Goal: Task Accomplishment & Management: Use online tool/utility

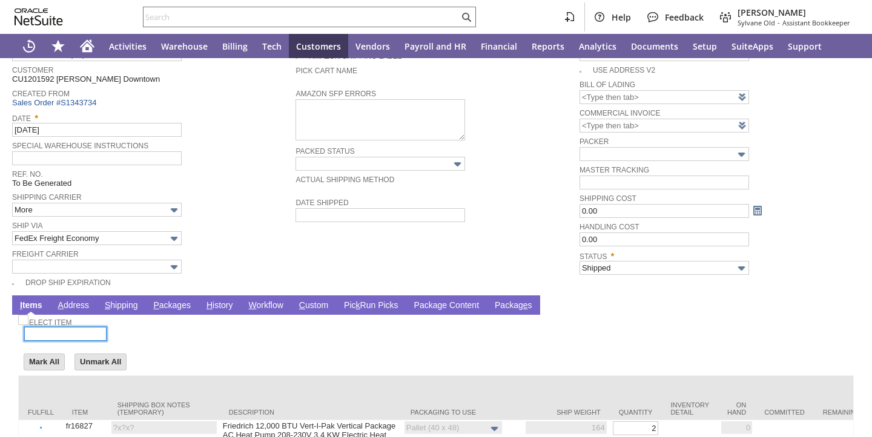
scroll to position [104, 0]
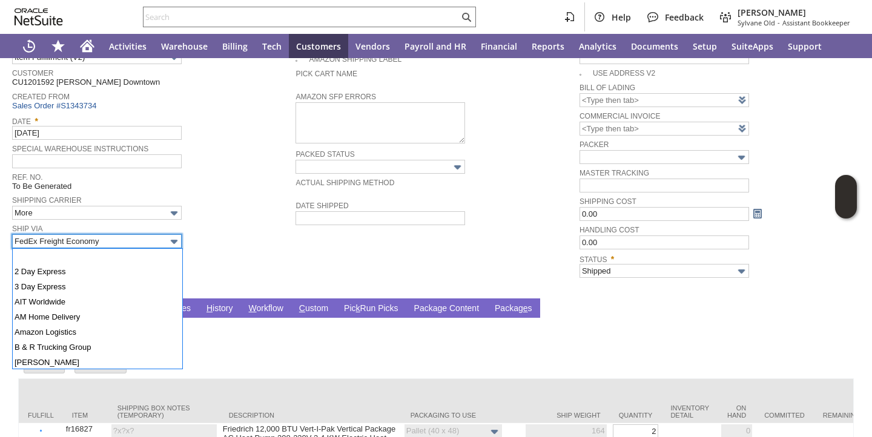
click at [133, 248] on body "Help Feedback Megan Frampton Sylvane Old - Assistant Bookkeeper Activities Ware…" at bounding box center [436, 218] width 872 height 437
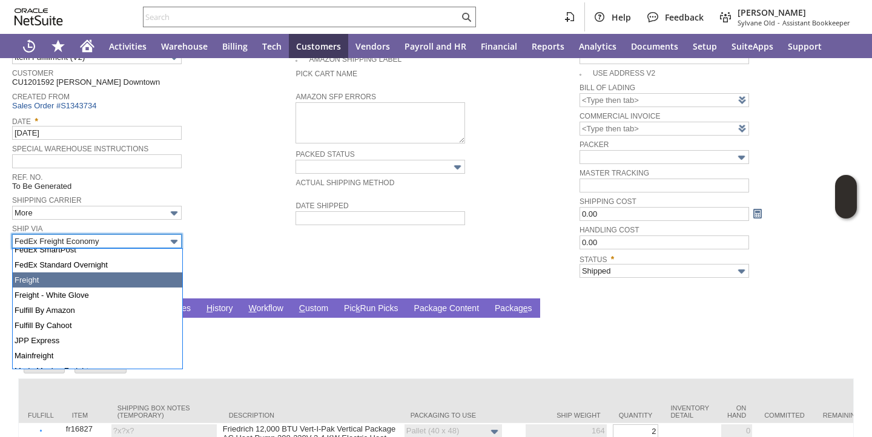
scroll to position [337, 0]
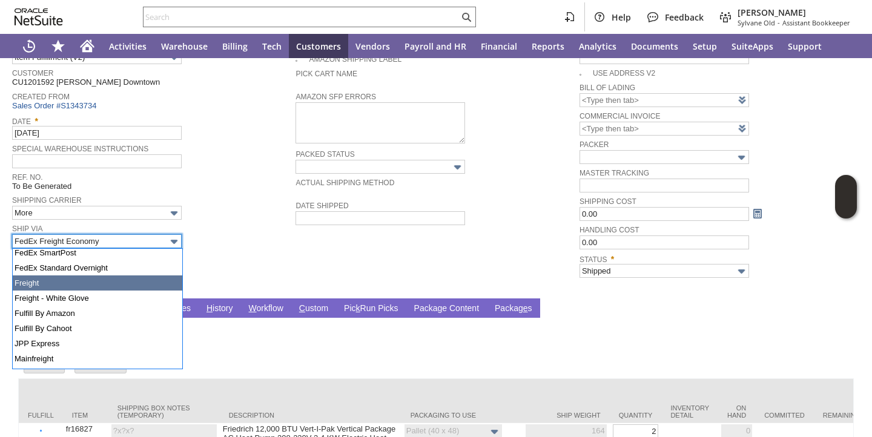
type input "Freight"
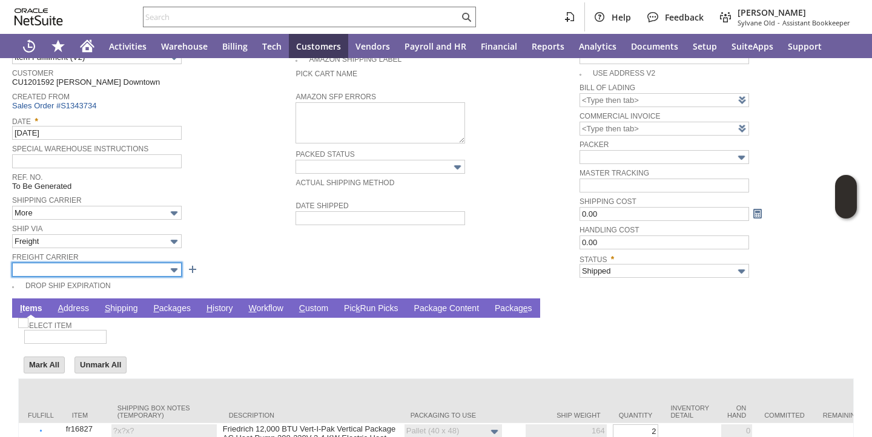
click at [120, 270] on input "text" at bounding box center [97, 270] width 170 height 14
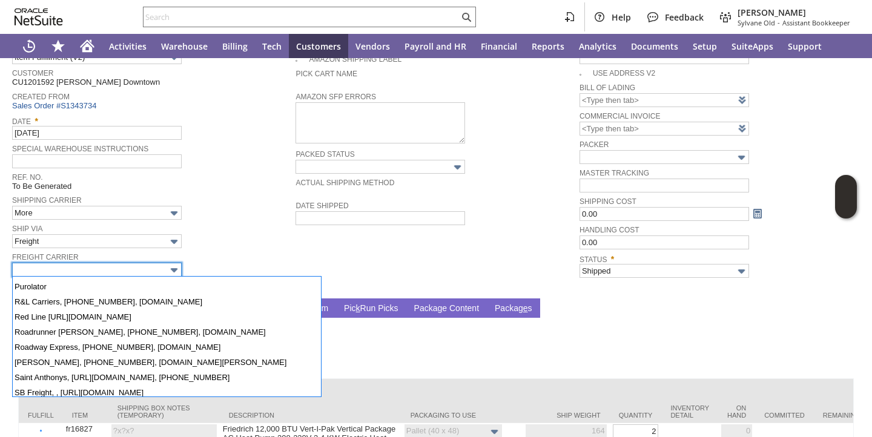
scroll to position [991, 0]
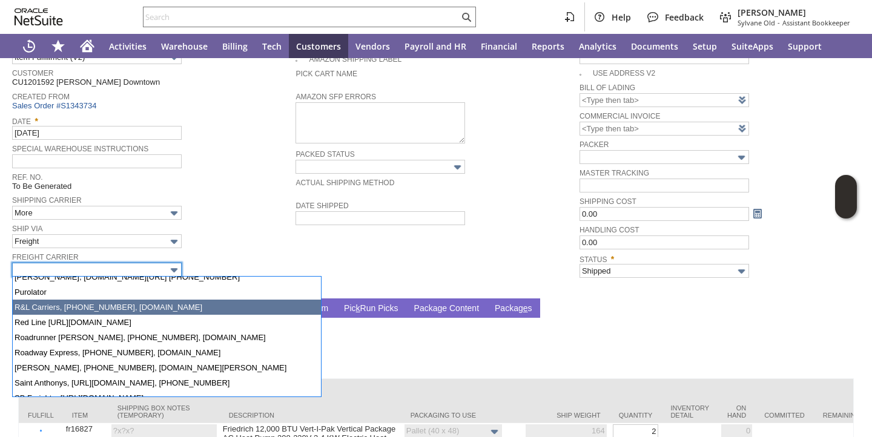
type input "R&L Carriers, 800-54... www.rlcarriers.com"
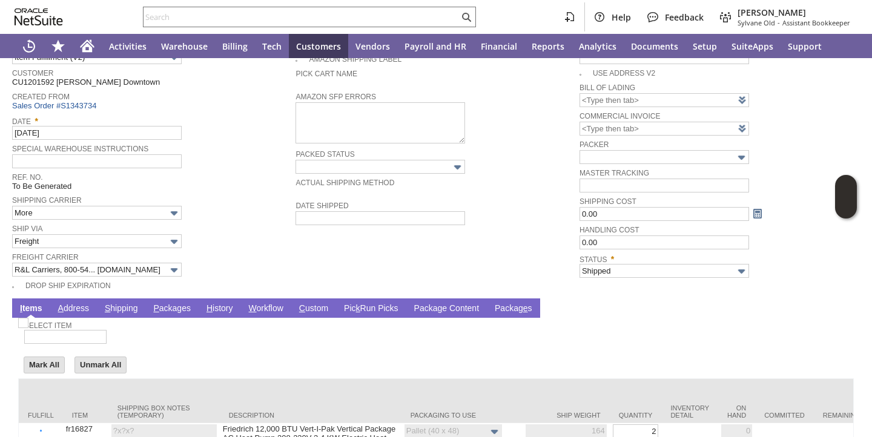
click at [163, 308] on link "P ackages" at bounding box center [172, 309] width 44 height 12
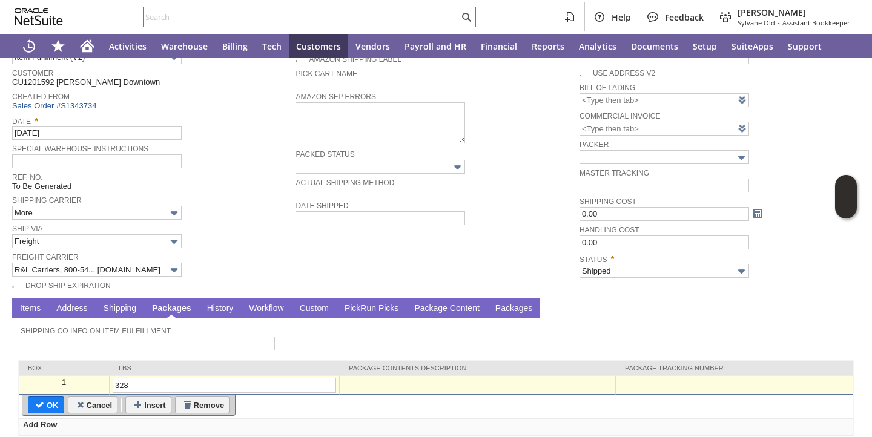
click at [667, 382] on div at bounding box center [734, 383] width 231 height 10
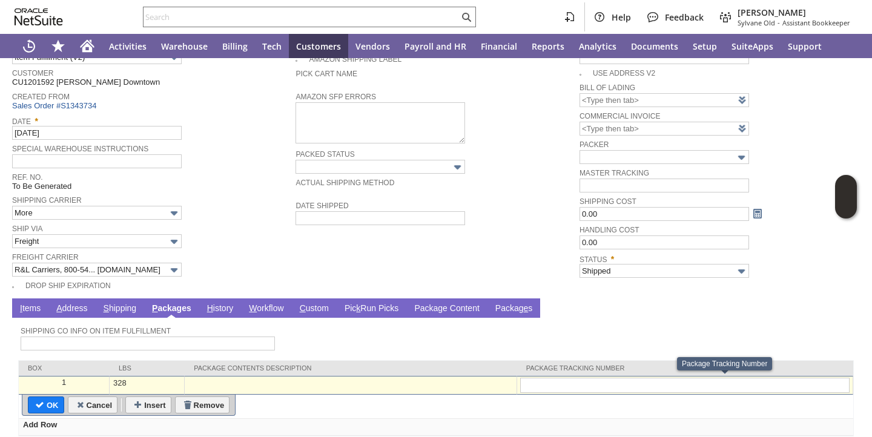
type input "070709855"
type input "Add"
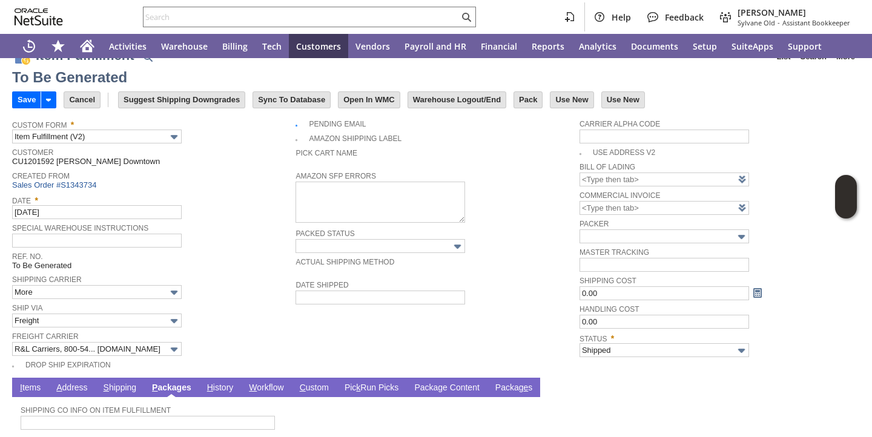
scroll to position [0, 0]
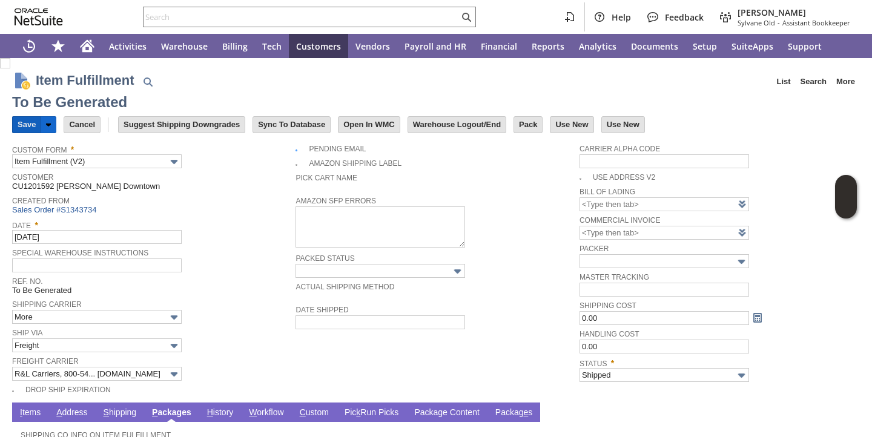
click at [30, 124] on input "Save" at bounding box center [27, 125] width 28 height 16
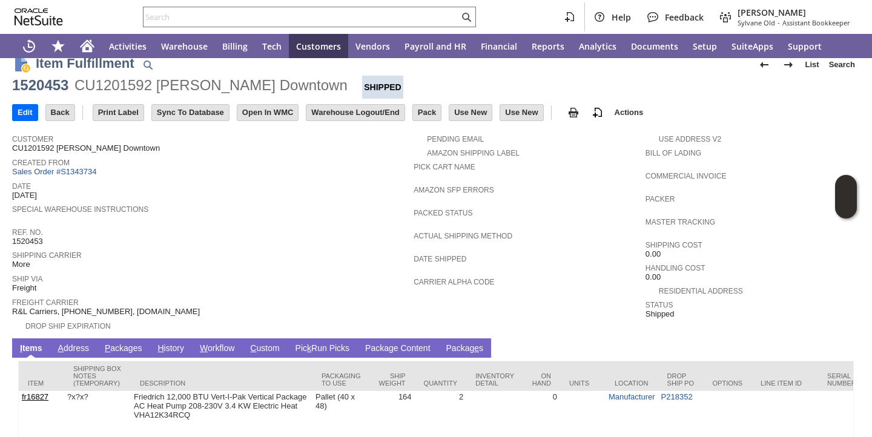
scroll to position [111, 0]
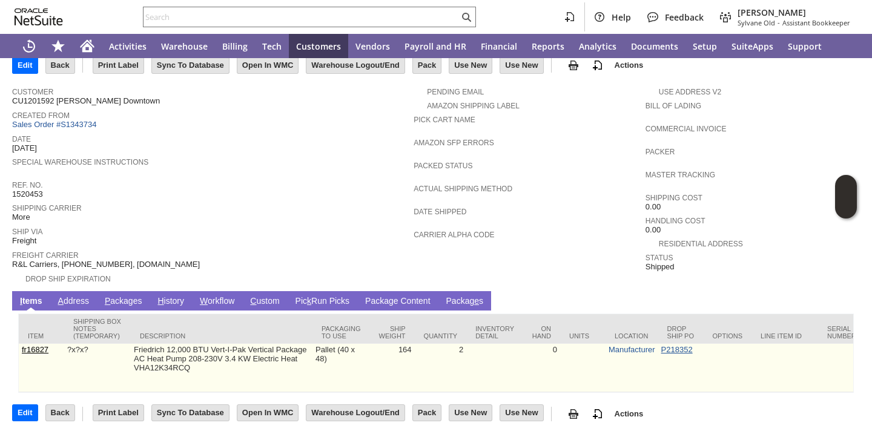
click at [667, 348] on link "P218352" at bounding box center [676, 349] width 31 height 9
